Goal: Task Accomplishment & Management: Use online tool/utility

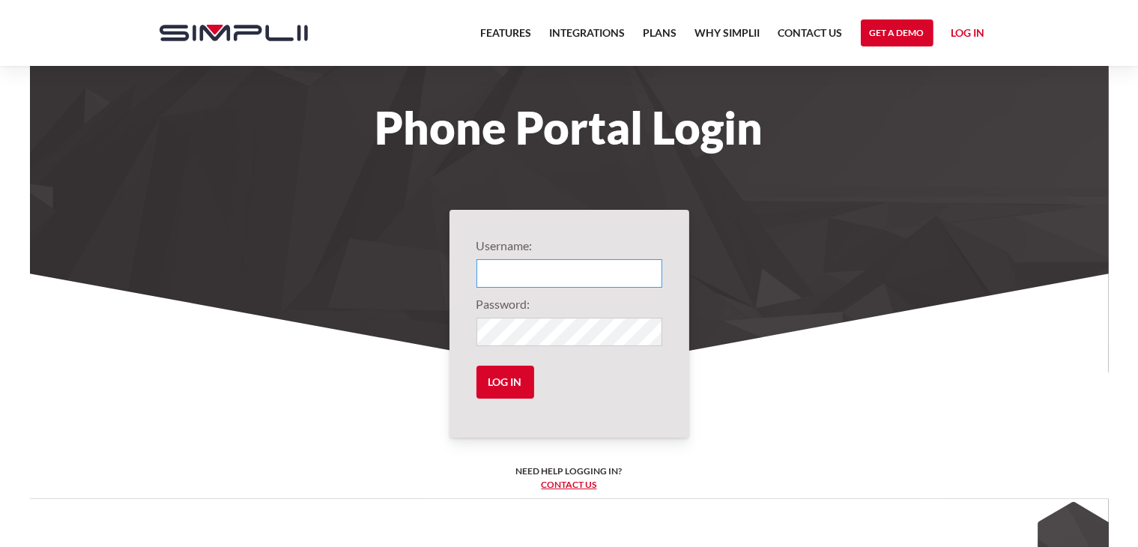
paste input "1001@CoordinatedInsurance"
type input "1001@CoordinatedInsurance"
click at [516, 385] on input "Log in" at bounding box center [506, 382] width 58 height 33
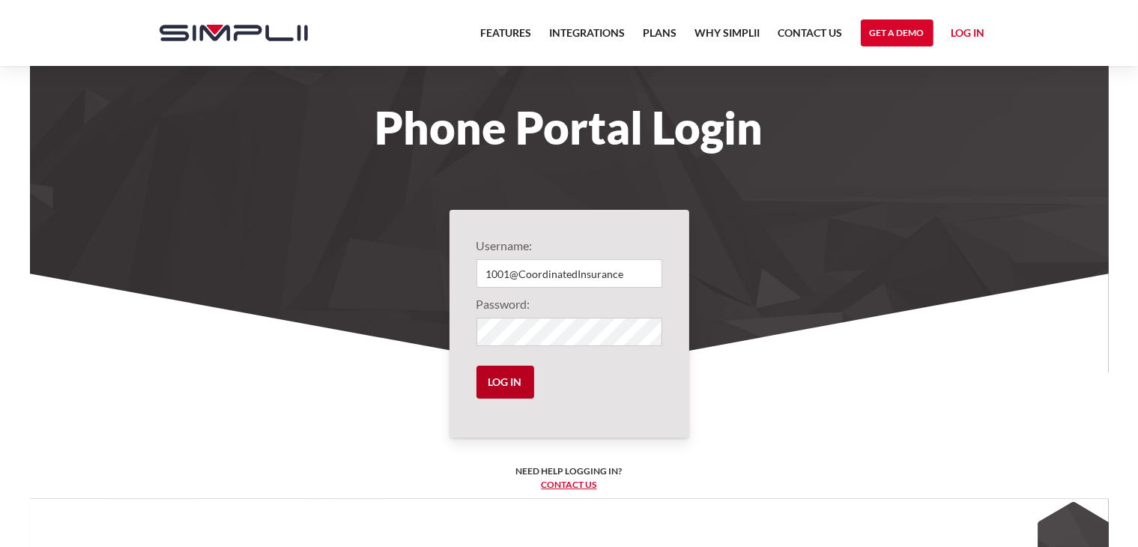
click at [522, 387] on input "Log in" at bounding box center [506, 382] width 58 height 33
click at [509, 367] on input "Log in" at bounding box center [506, 382] width 58 height 33
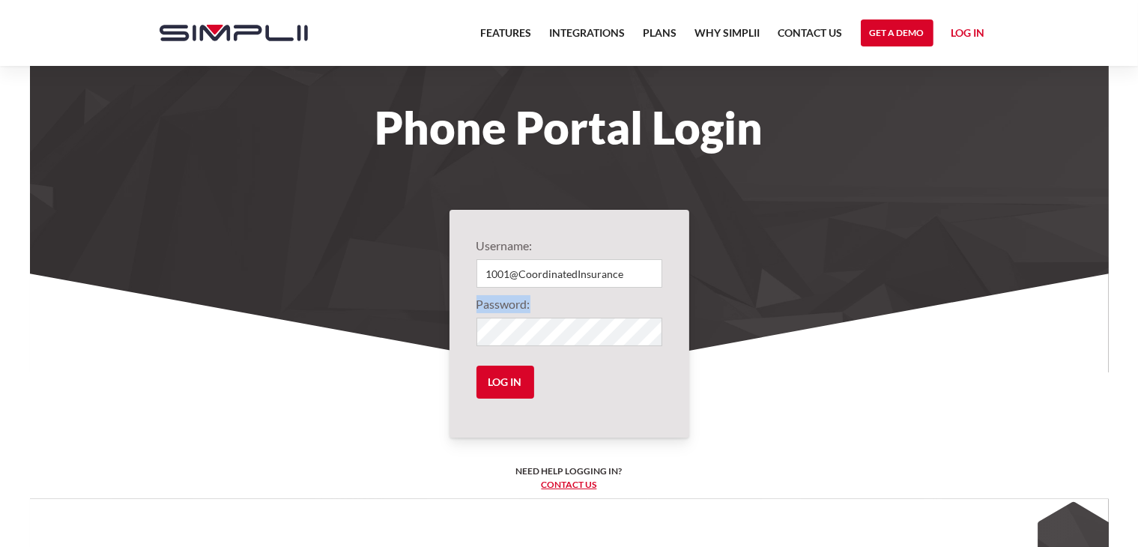
click at [541, 339] on form "Username: 1001@CoordinatedInsurance Password: Log in" at bounding box center [570, 324] width 186 height 174
click at [477, 366] on input "Log in" at bounding box center [506, 382] width 58 height 33
click at [519, 396] on input "Log in" at bounding box center [506, 382] width 58 height 33
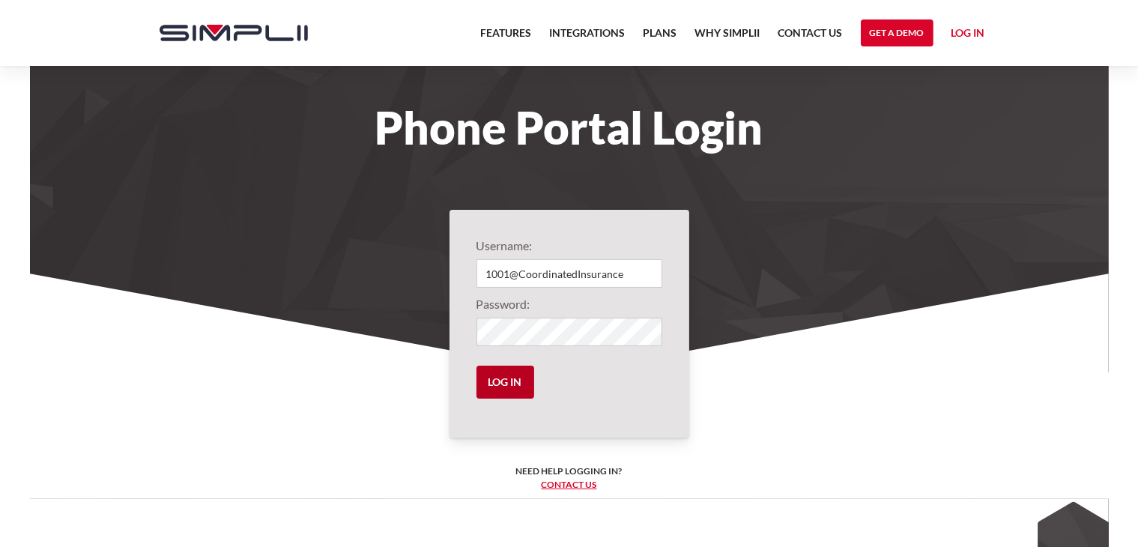
click at [519, 396] on input "Log in" at bounding box center [506, 382] width 58 height 33
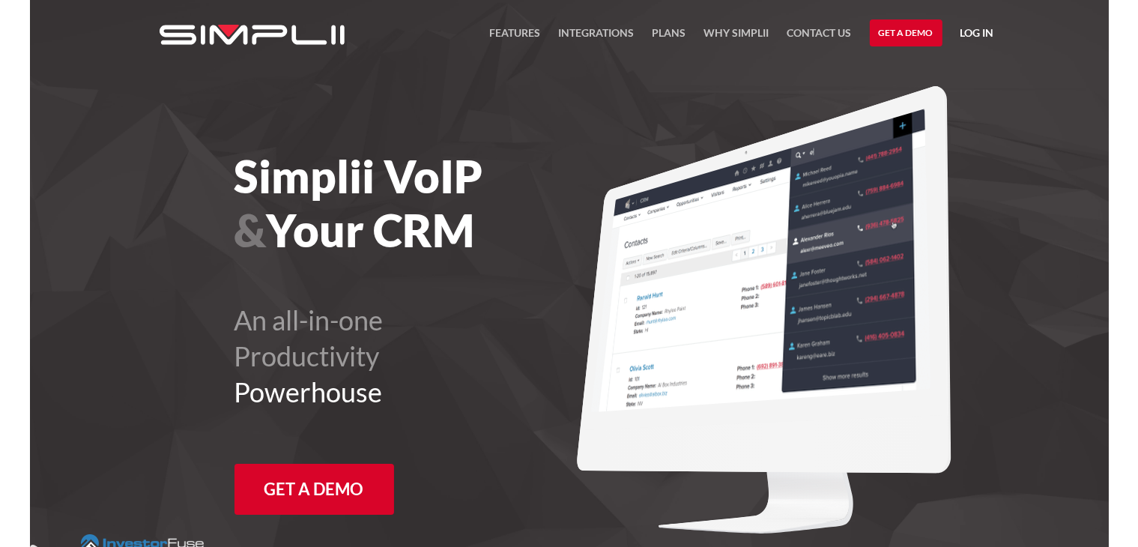
click at [963, 33] on link "Log in" at bounding box center [978, 35] width 34 height 22
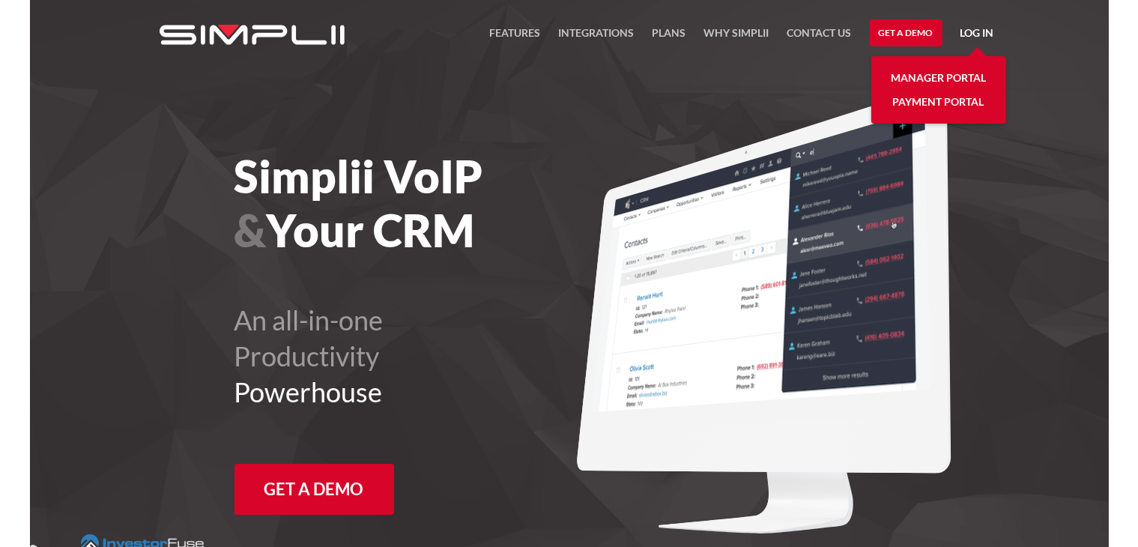
click at [943, 69] on link "Manager Portal" at bounding box center [938, 78] width 95 height 24
